Goal: Check status: Check status

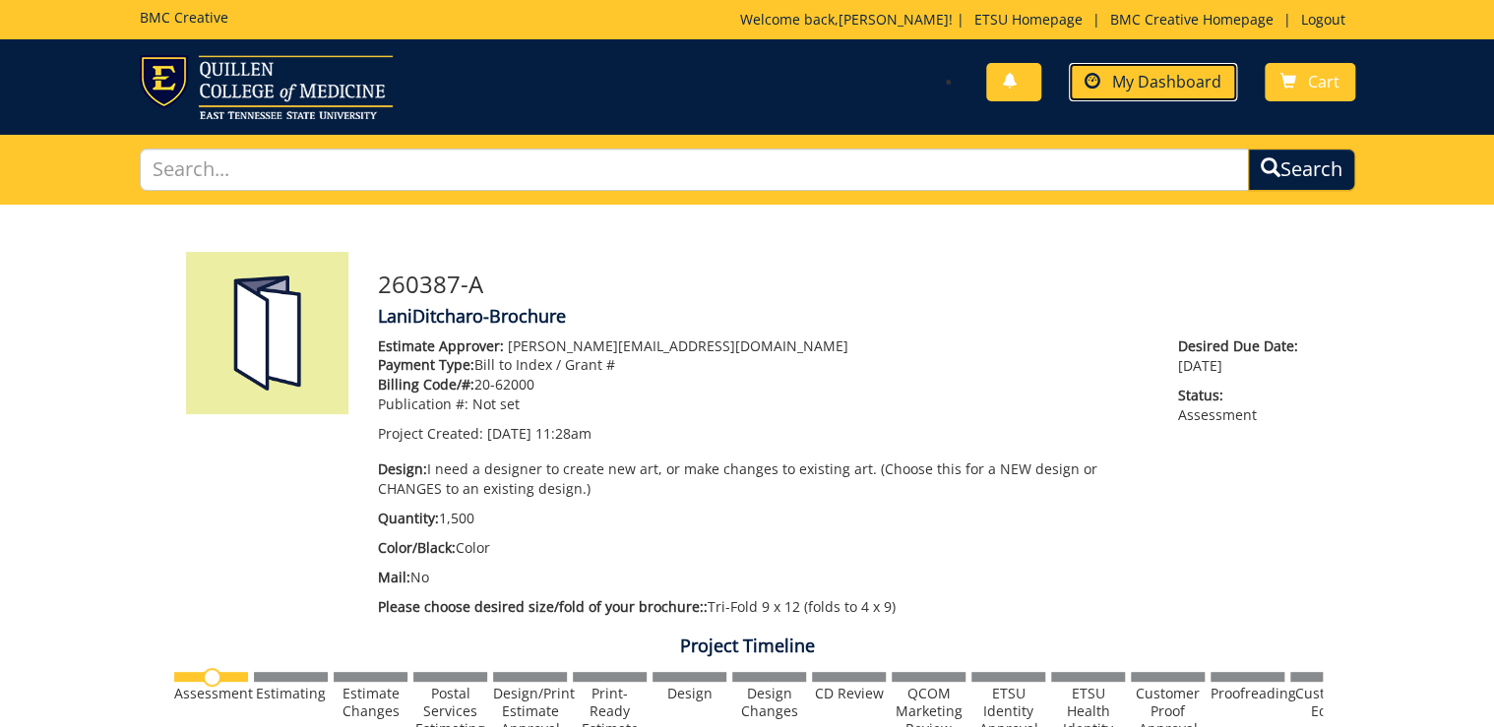
click at [1213, 76] on span "My Dashboard" at bounding box center [1166, 82] width 109 height 22
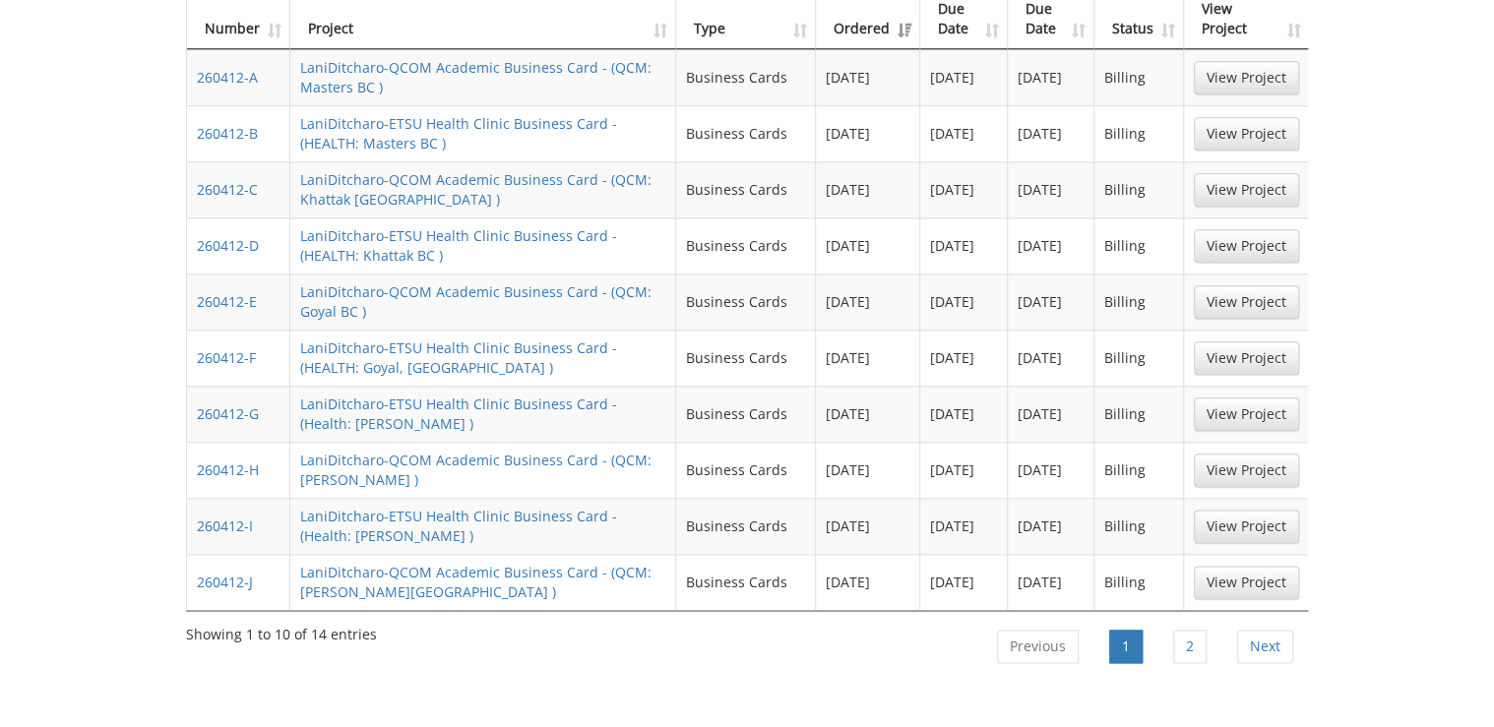
scroll to position [1102, 0]
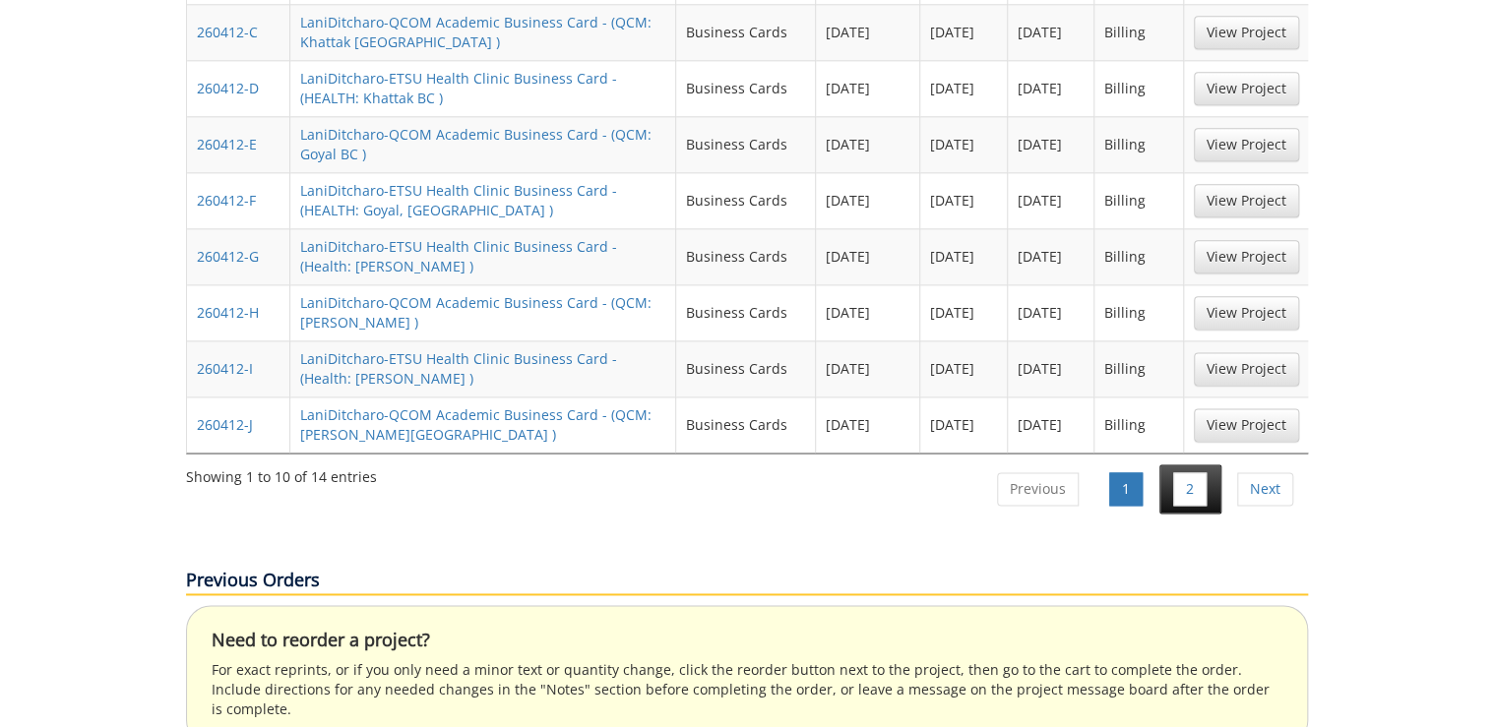
click at [1206, 464] on li "2" at bounding box center [1190, 488] width 62 height 49
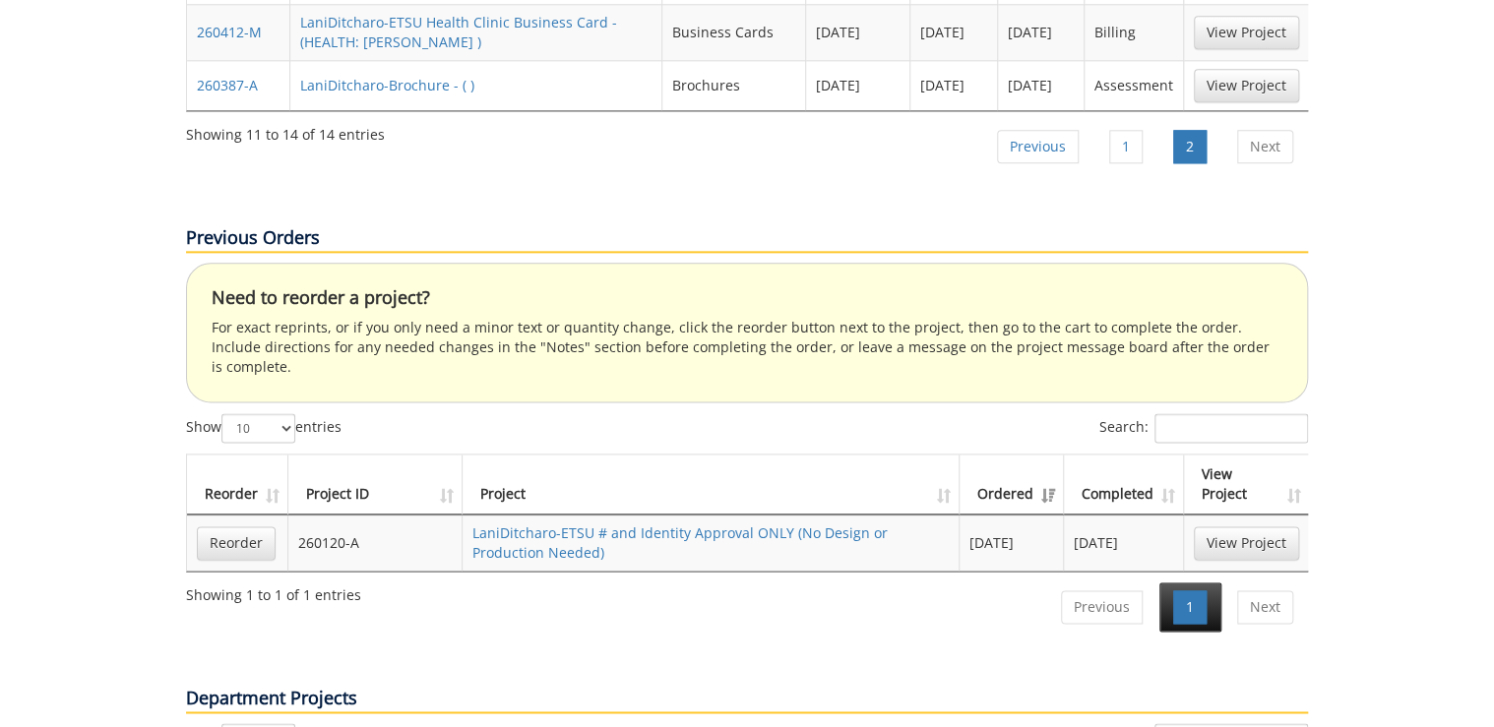
scroll to position [787, 0]
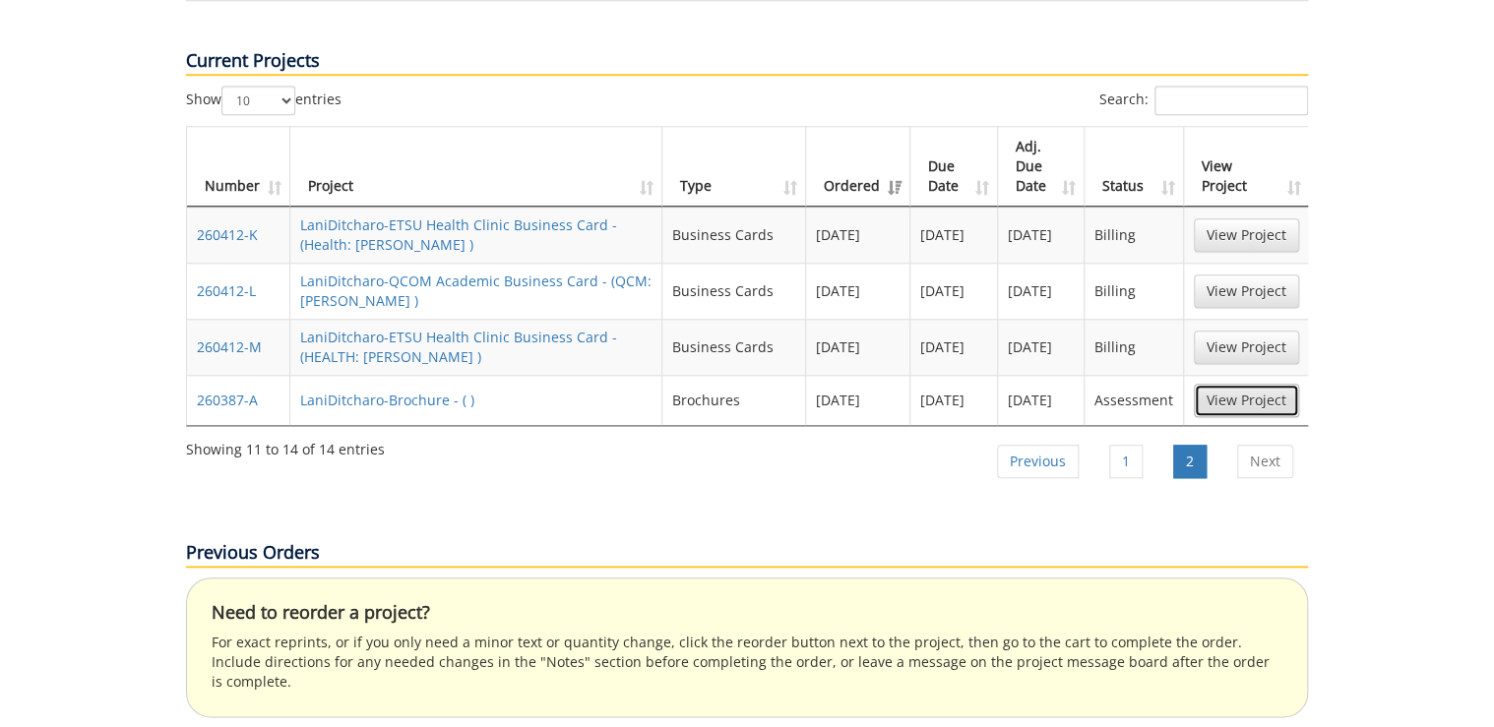
click at [1247, 384] on link "View Project" at bounding box center [1246, 400] width 105 height 33
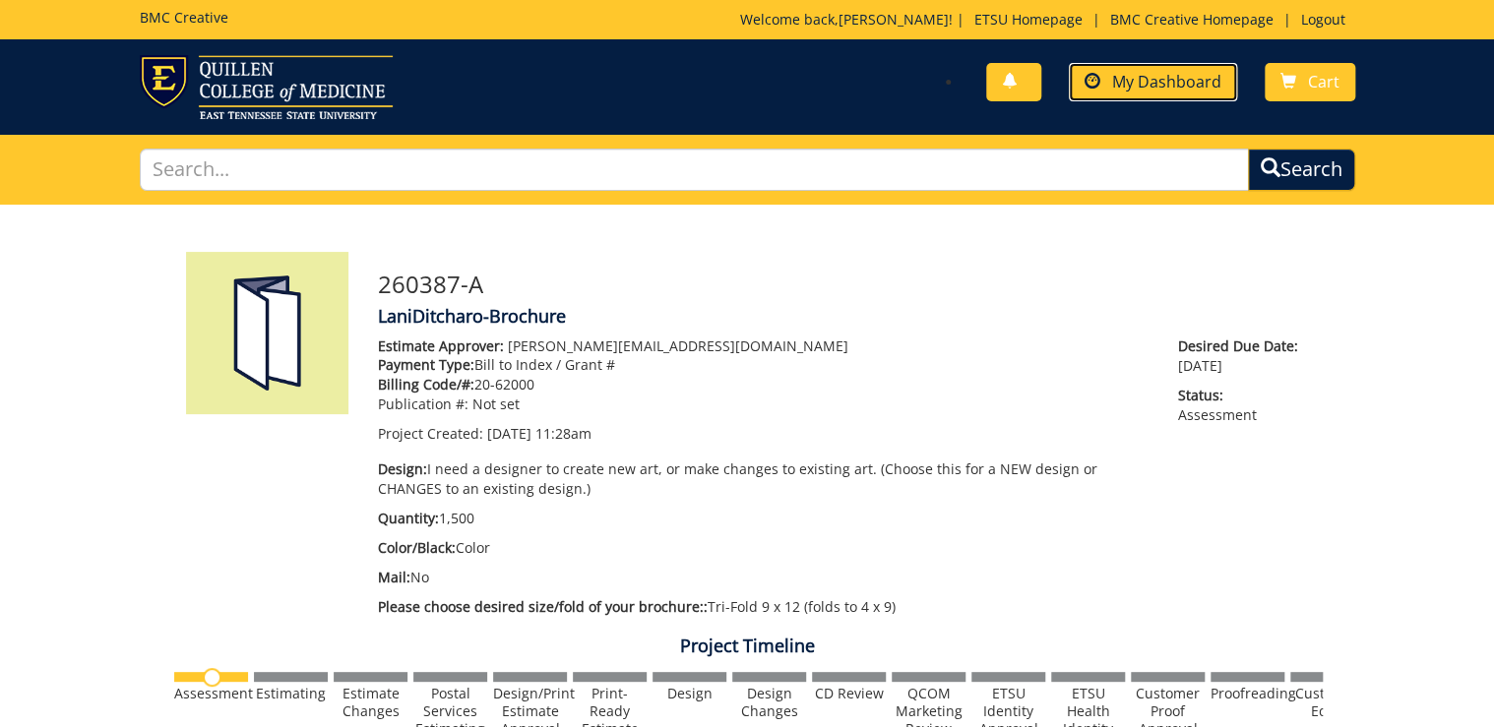
drag, startPoint x: 1184, startPoint y: 86, endPoint x: 1178, endPoint y: 94, distance: 10.6
click at [1184, 86] on span "My Dashboard" at bounding box center [1166, 82] width 109 height 22
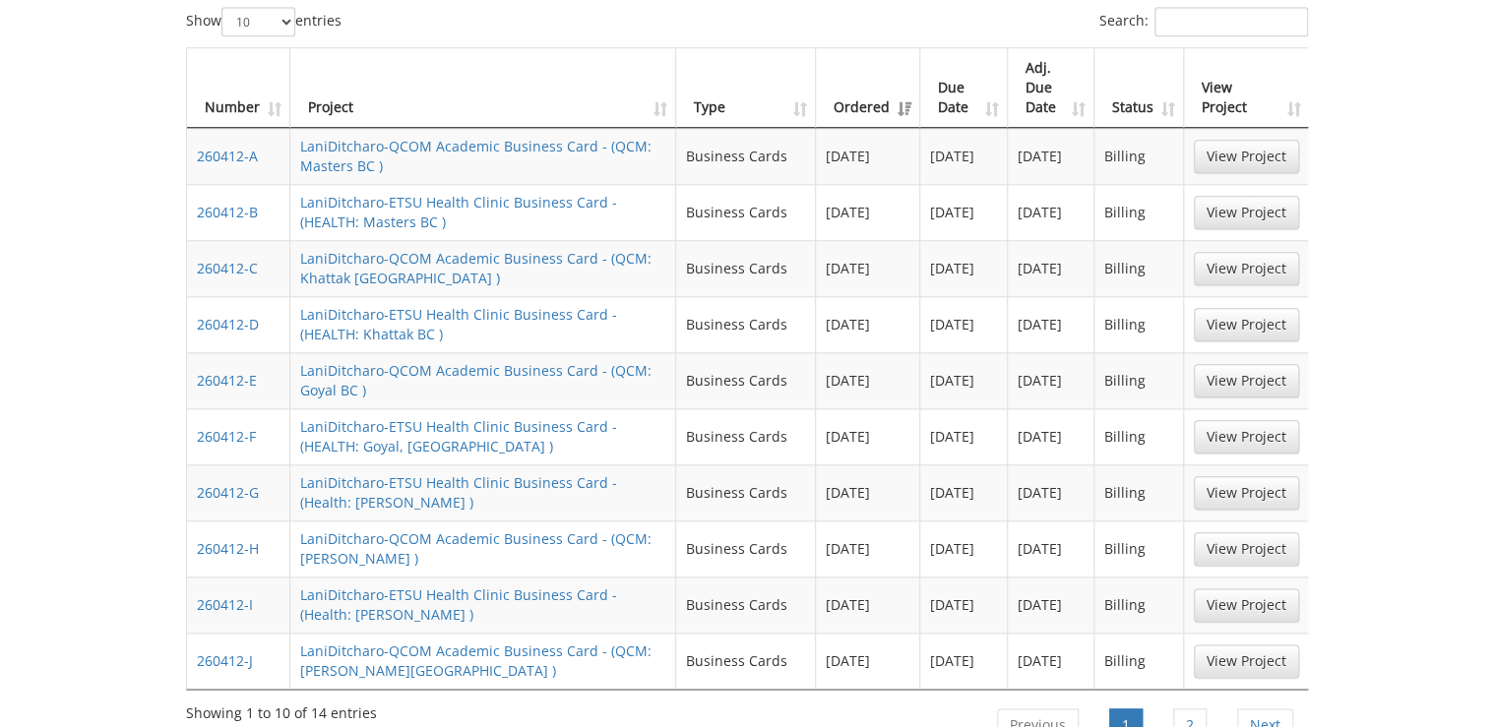
scroll to position [1023, 0]
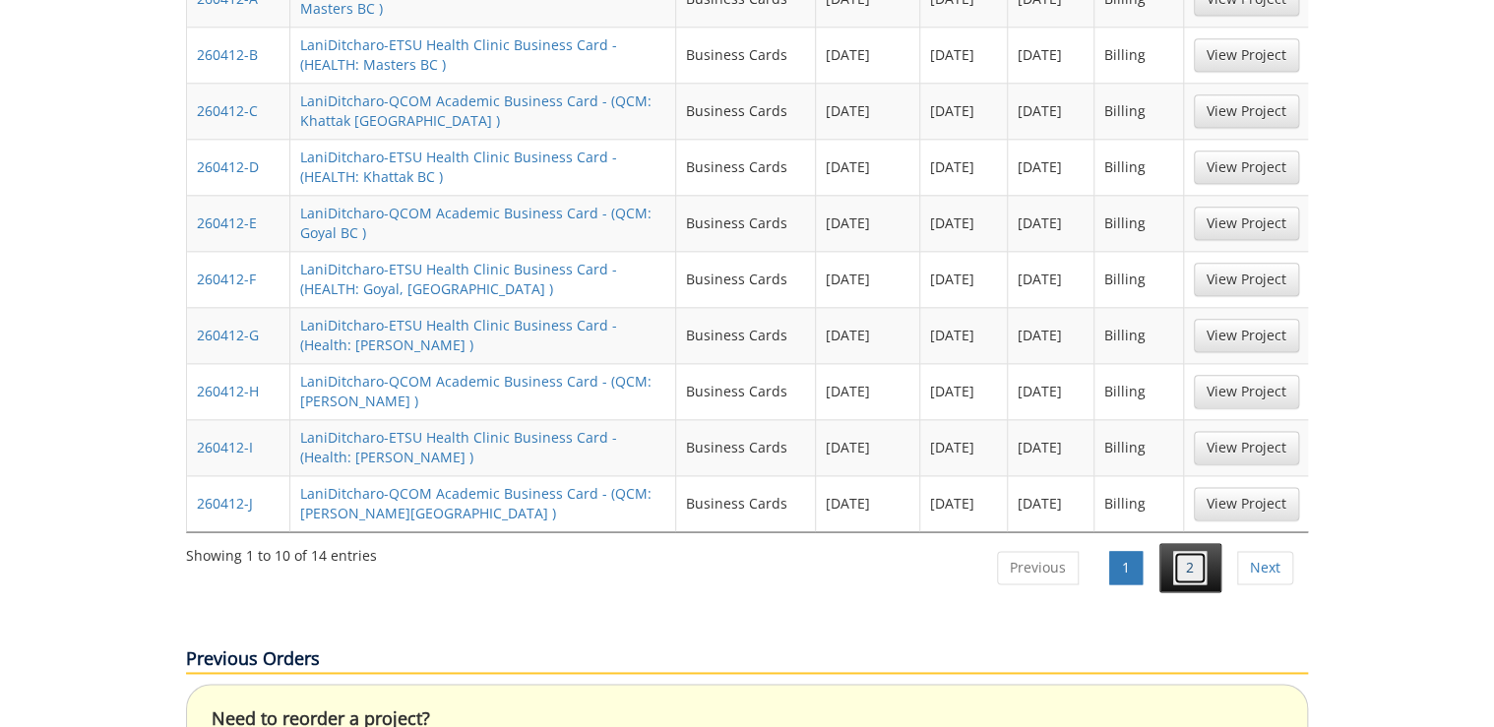
click at [1184, 551] on link "2" at bounding box center [1189, 567] width 33 height 33
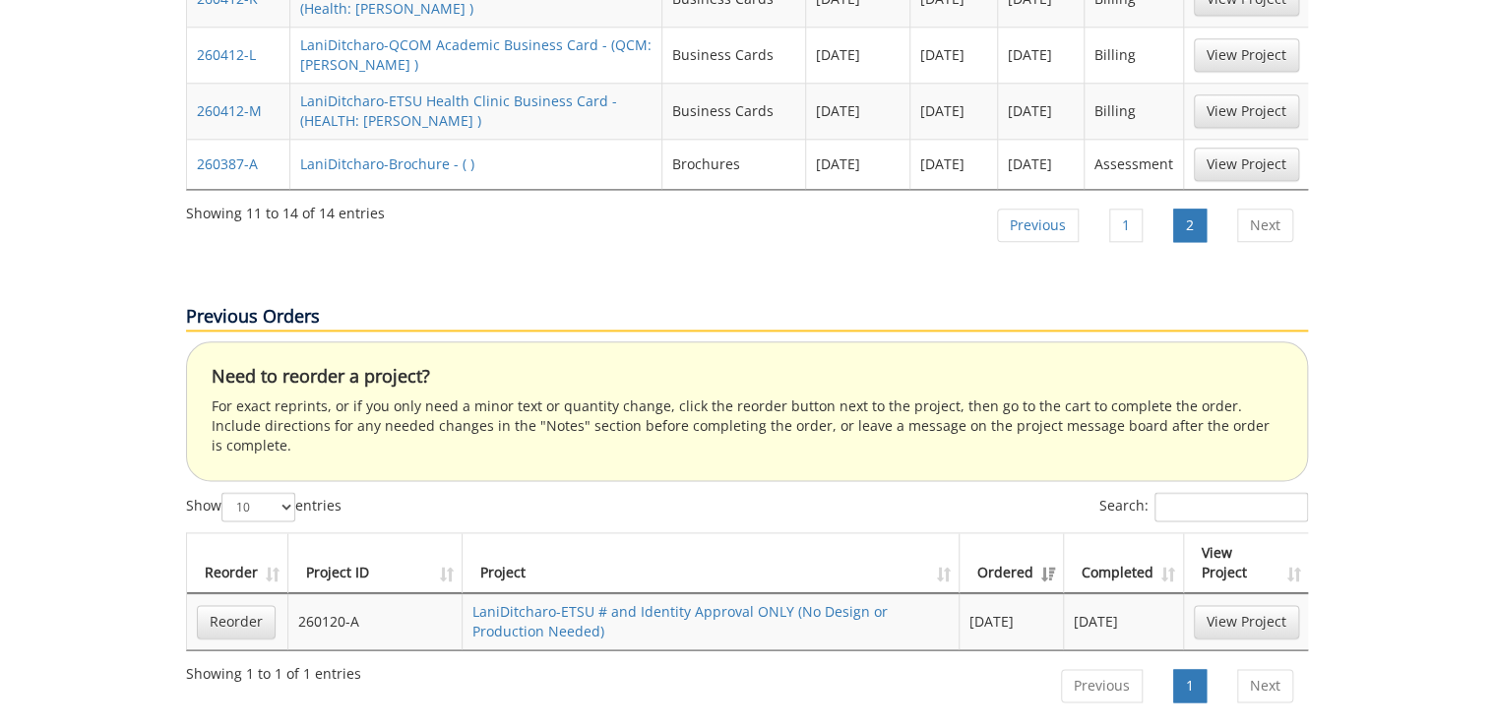
scroll to position [630, 0]
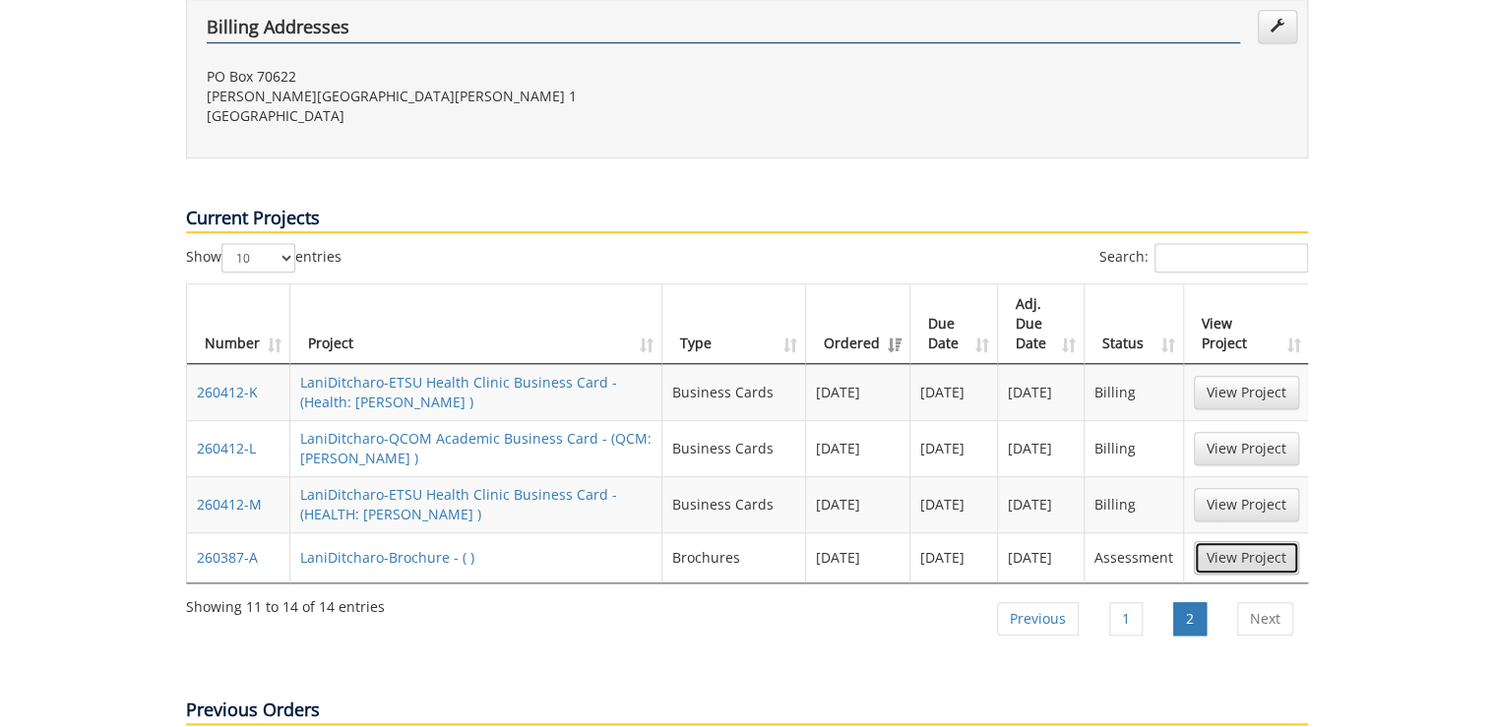
click at [1237, 541] on link "View Project" at bounding box center [1246, 557] width 105 height 33
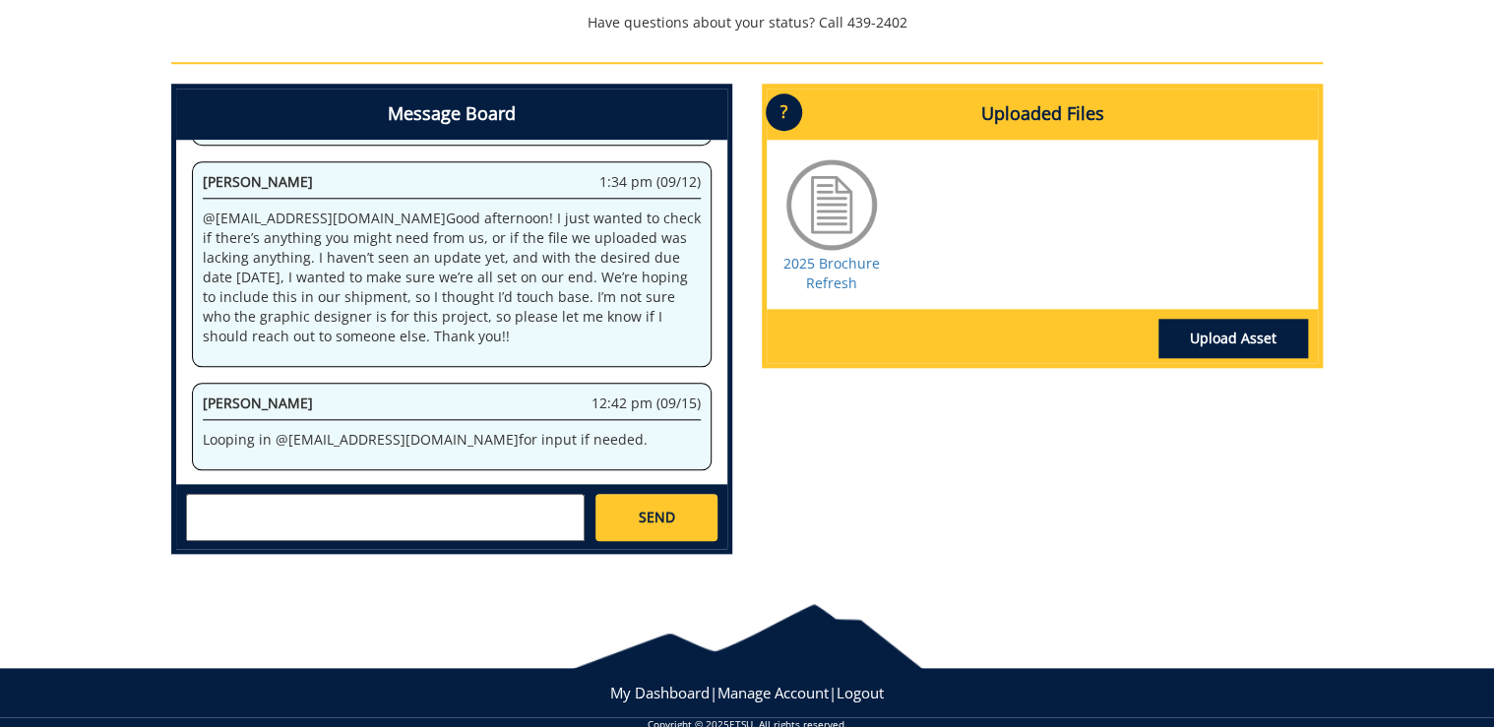
scroll to position [819, 0]
